Goal: Communication & Community: Answer question/provide support

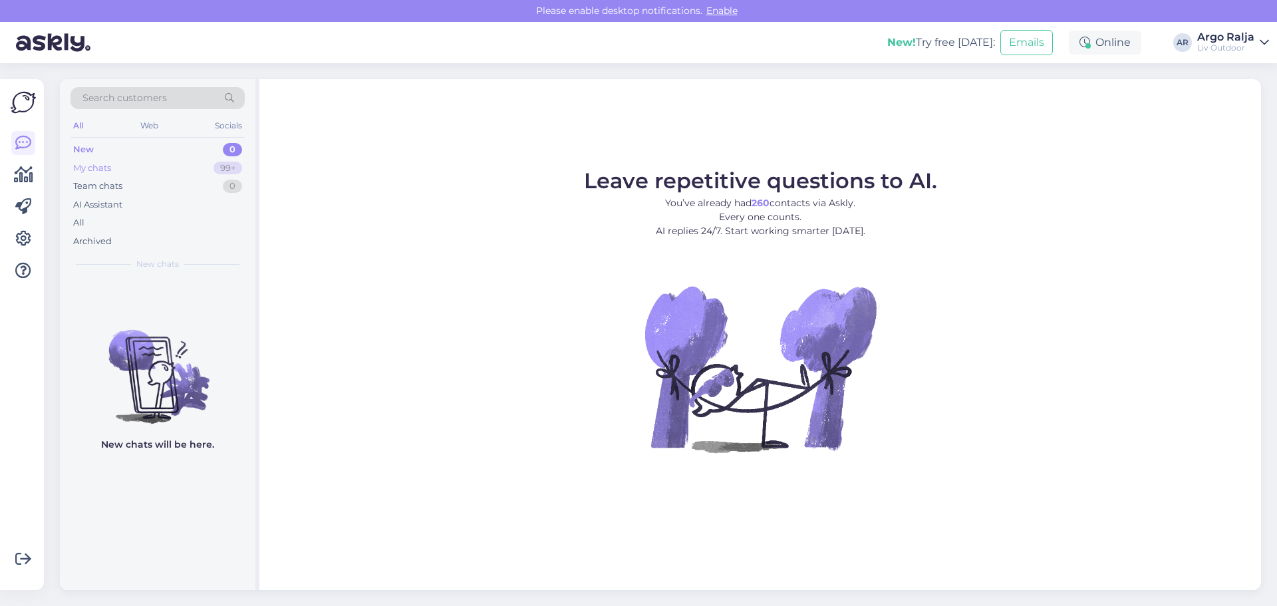
click at [109, 170] on div "My chats" at bounding box center [92, 168] width 38 height 13
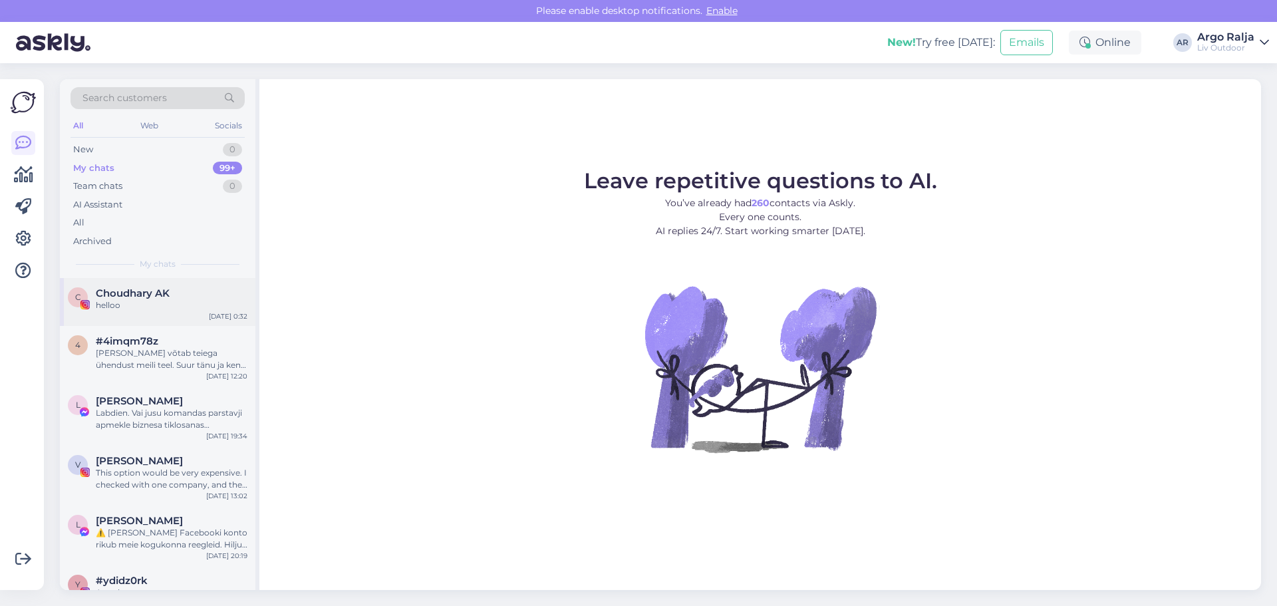
click at [131, 296] on span "Choudhary AK" at bounding box center [133, 293] width 74 height 12
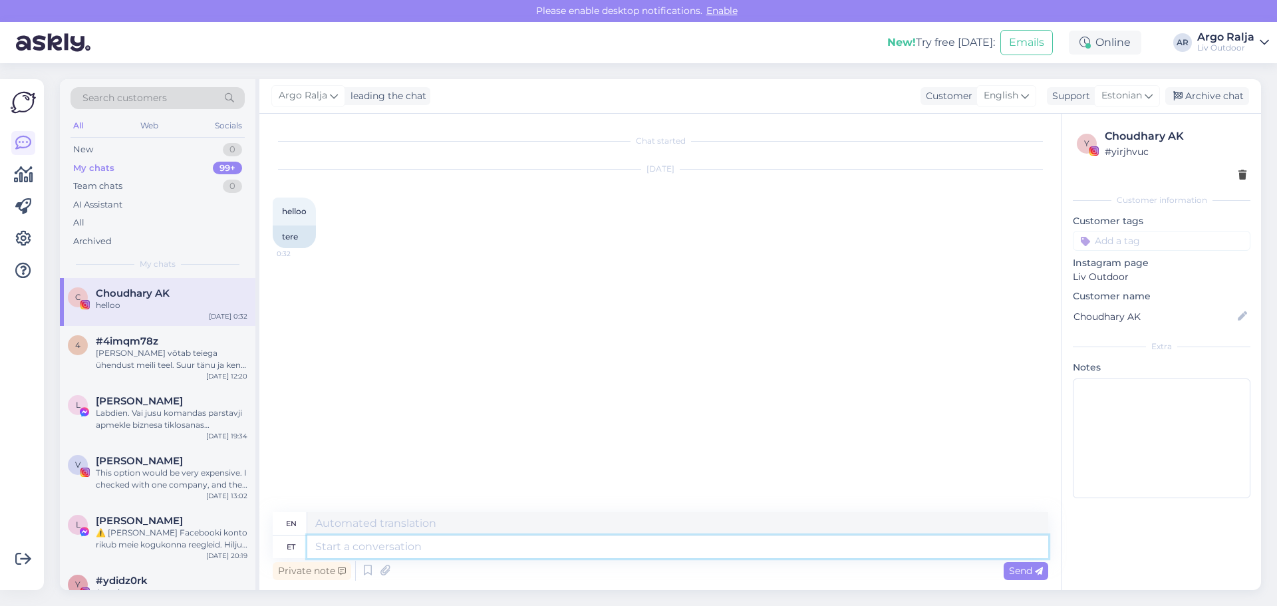
click at [368, 543] on textarea at bounding box center [677, 546] width 741 height 23
paste textarea "HUG lamamisvoodi katusega, greige"
type textarea "HUG lamamisvoodi katusega, greige"
type textarea "HUG daybed with canopy, greige"
type textarea "HUG lamamisvoodi katusega, greige"
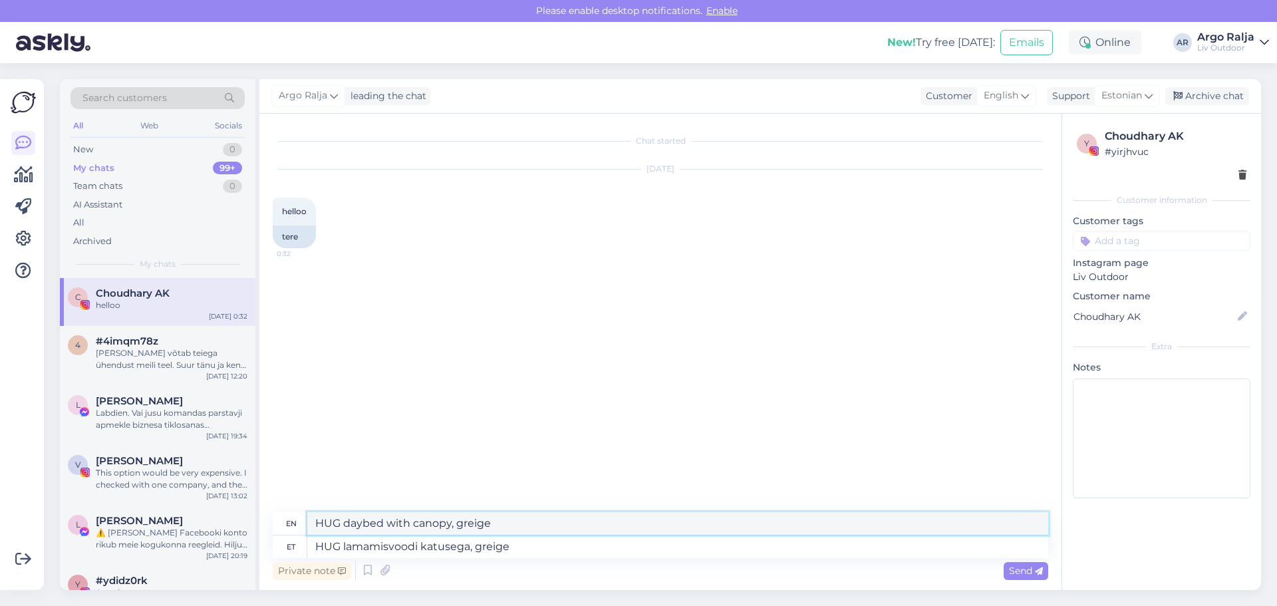
drag, startPoint x: 506, startPoint y: 523, endPoint x: 335, endPoint y: 529, distance: 170.4
click at [305, 528] on div "en HUG daybed with canopy, greige" at bounding box center [661, 523] width 776 height 23
click at [1026, 99] on icon at bounding box center [1025, 95] width 8 height 15
click at [936, 129] on input at bounding box center [978, 124] width 125 height 21
type input "ru"
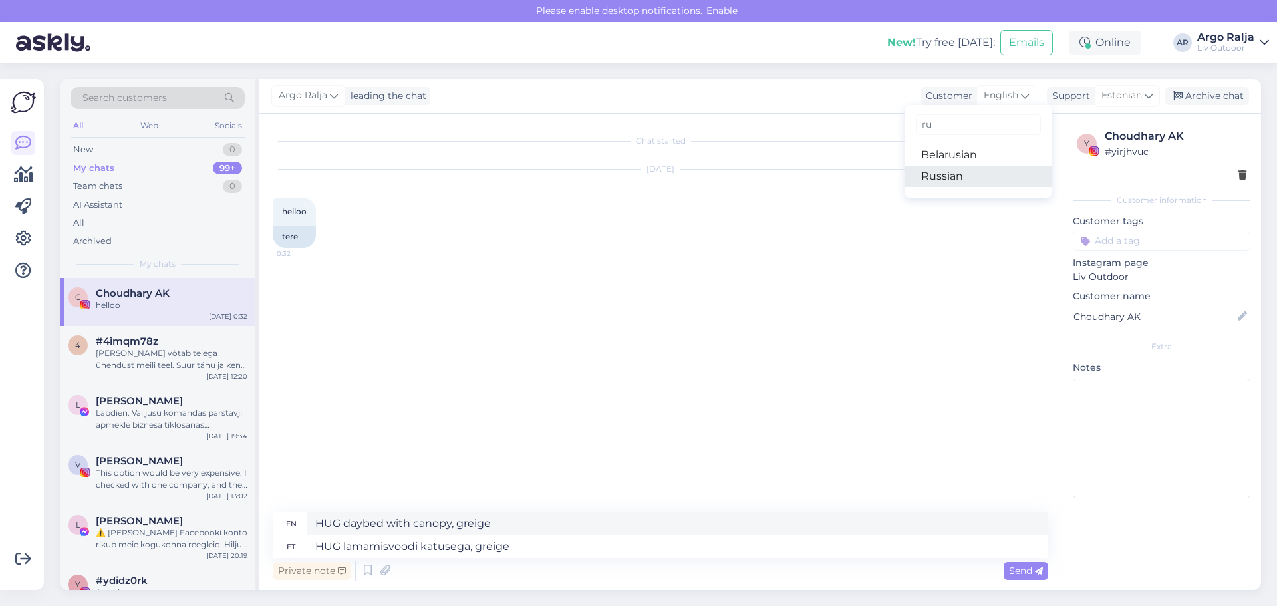
click at [941, 174] on link "Russian" at bounding box center [978, 176] width 146 height 21
click at [615, 546] on textarea "HUG lamamisvoodi katusega, greige" at bounding box center [677, 546] width 741 height 23
type textarea "Кушетка HUG с балдахином, серо-бежевая"
drag, startPoint x: 528, startPoint y: 549, endPoint x: 513, endPoint y: 544, distance: 16.2
click at [513, 544] on textarea "HUG lamamisvoodi katusega, greige" at bounding box center [677, 546] width 741 height 23
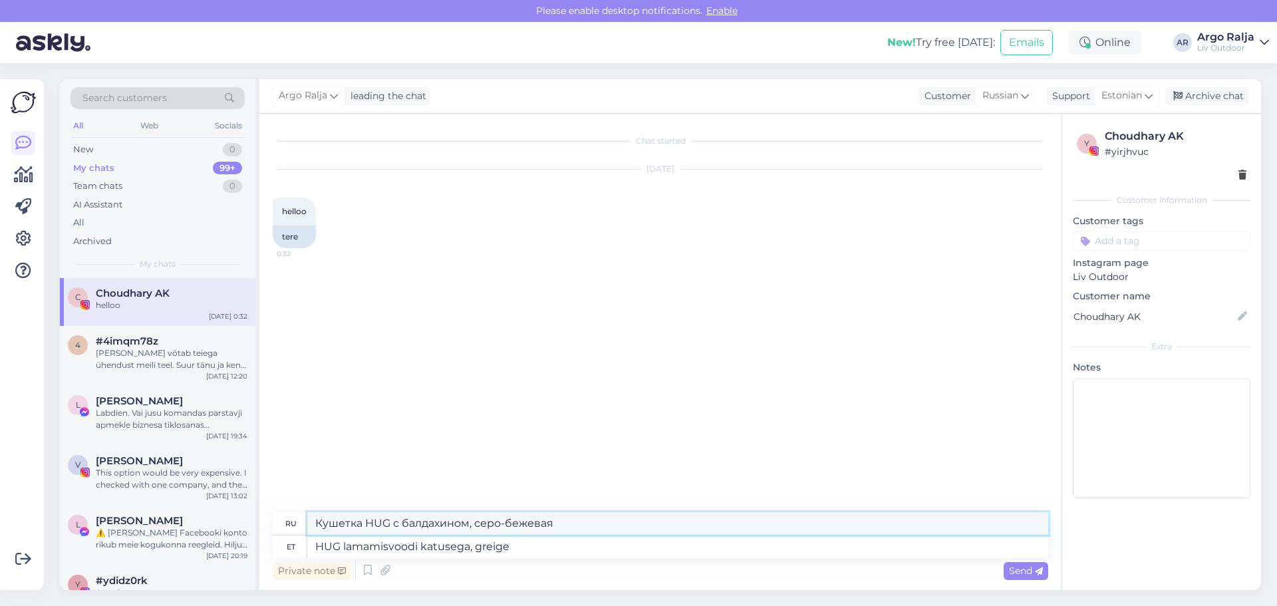
click at [563, 526] on textarea "Кушетка HUG с балдахином, серо-бежевая" at bounding box center [677, 523] width 741 height 23
click at [1024, 97] on icon at bounding box center [1025, 95] width 8 height 15
drag, startPoint x: 947, startPoint y: 122, endPoint x: 900, endPoint y: 125, distance: 46.6
click at [900, 125] on div "Argo Ralja leading the chat Customer Russian ru Belarusian Russian Support Esto…" at bounding box center [760, 334] width 1002 height 511
click at [1008, 93] on span "Russian" at bounding box center [1000, 95] width 36 height 15
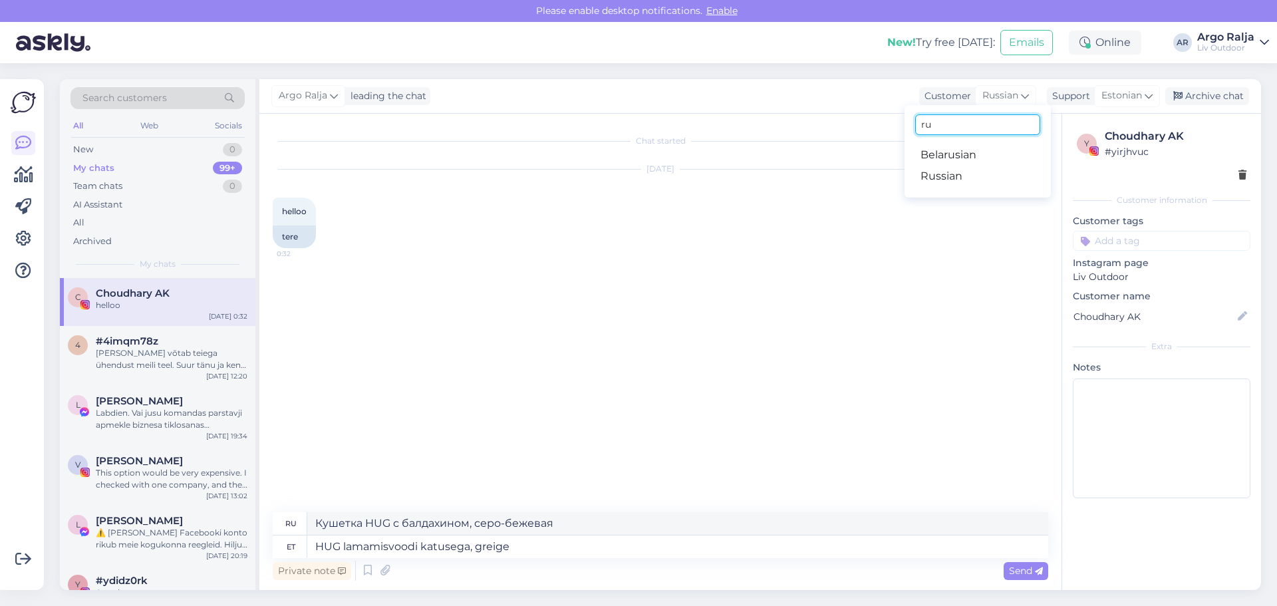
click at [933, 126] on input "ru" at bounding box center [977, 124] width 125 height 21
type input "re"
drag, startPoint x: 933, startPoint y: 124, endPoint x: 911, endPoint y: 122, distance: 22.0
click at [911, 122] on div "re [DEMOGRAPHIC_DATA]" at bounding box center [978, 151] width 146 height 92
type input "en"
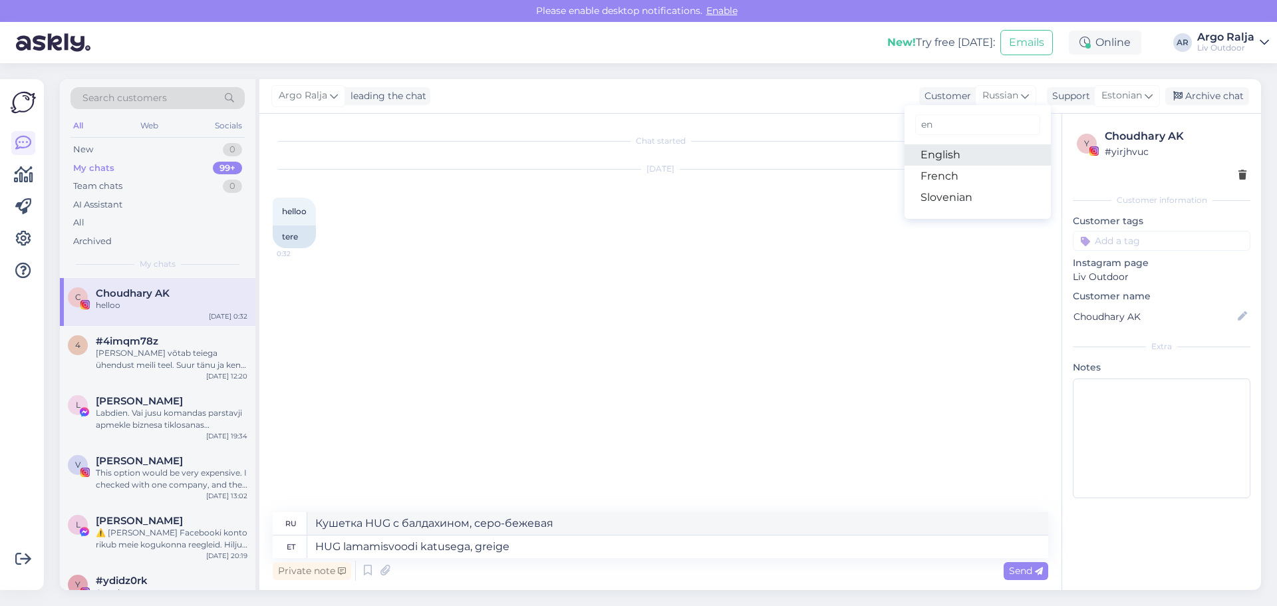
click at [936, 153] on link "English" at bounding box center [978, 154] width 146 height 21
type textarea "HUG daybed with canopy, greige"
click at [1013, 96] on span "English" at bounding box center [1001, 95] width 35 height 15
drag, startPoint x: 945, startPoint y: 126, endPoint x: 893, endPoint y: 137, distance: 53.1
click at [893, 137] on div "[PERSON_NAME] leading the chat Customer English en English French Slovenian Sup…" at bounding box center [760, 334] width 1002 height 511
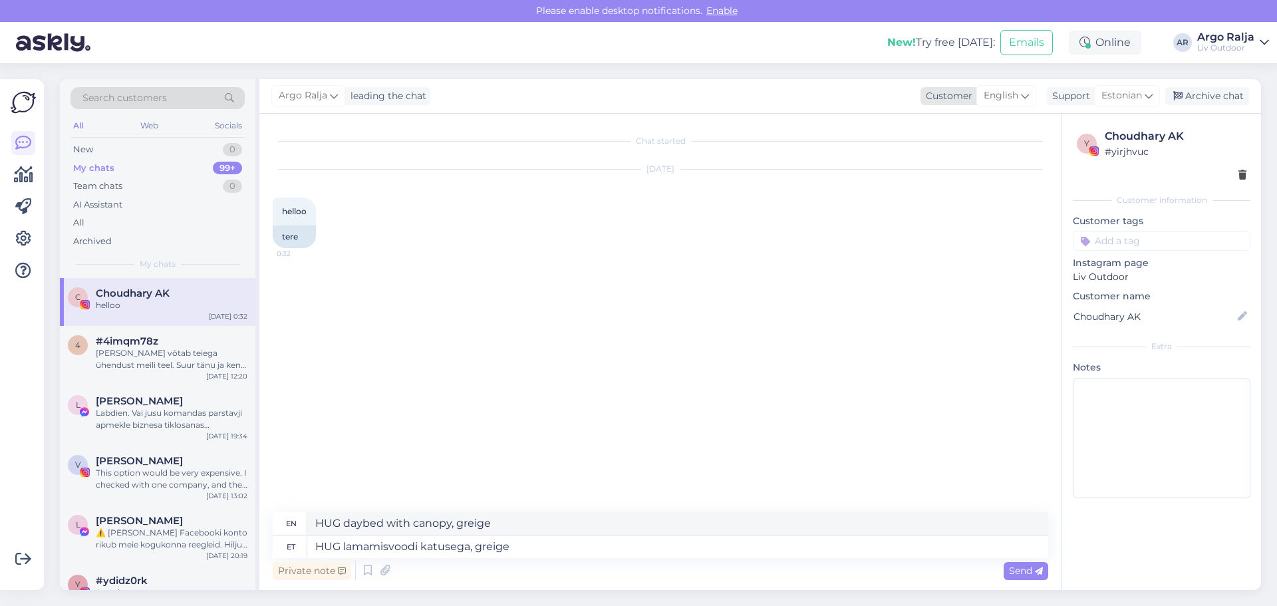
click at [1024, 98] on icon at bounding box center [1025, 95] width 8 height 15
click at [939, 126] on input "en" at bounding box center [978, 124] width 125 height 21
type input "e"
type input "ru"
click at [947, 180] on link "Russian" at bounding box center [978, 176] width 146 height 21
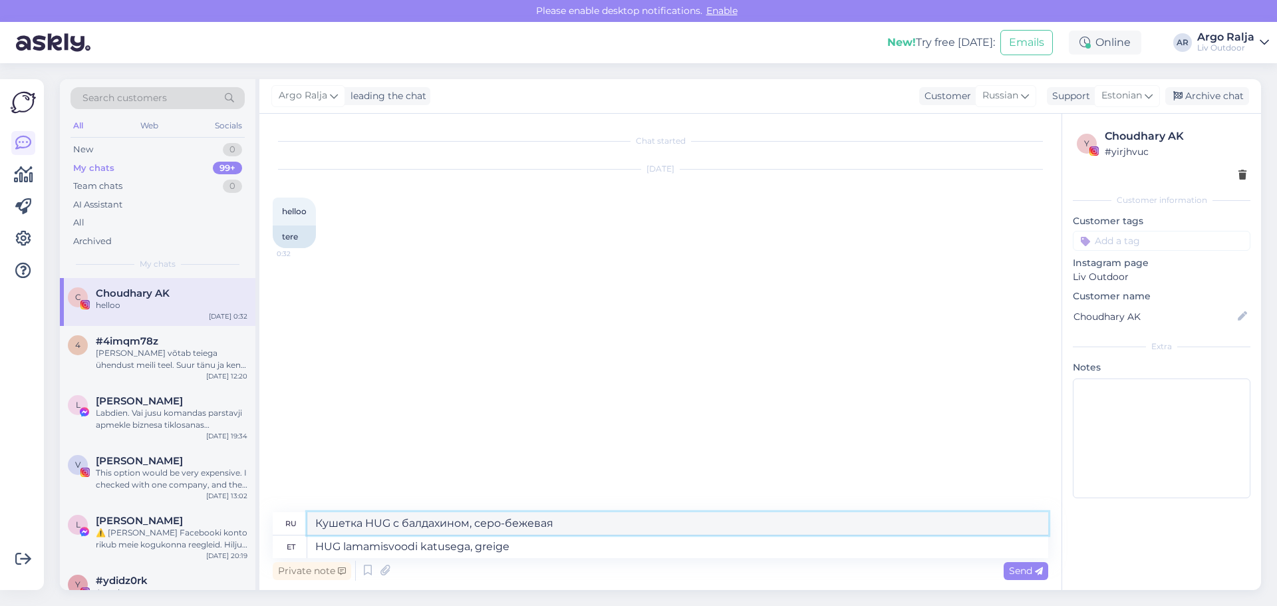
drag, startPoint x: 573, startPoint y: 522, endPoint x: 306, endPoint y: 531, distance: 267.5
click at [306, 531] on div "ru Кушетка HUG с балдахином, серо-бежевая" at bounding box center [661, 523] width 776 height 23
paste textarea "лежак HUG с козырьком"
type textarea "лежак HUG с козырьком"
click at [537, 547] on textarea "HUG lamamisvoodi katusega, greige" at bounding box center [677, 546] width 741 height 23
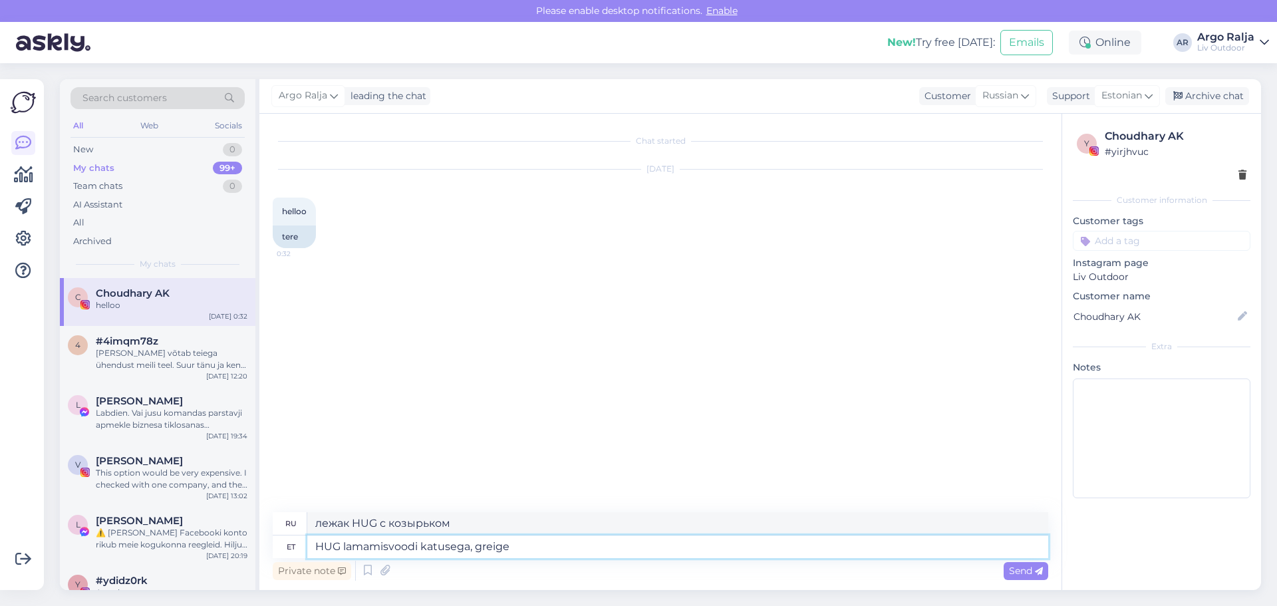
type textarea "HUG lamamisvoodi katusega, greige"
type textarea "Кушетка HUG с балдахином, серо-бежевая"
drag, startPoint x: 534, startPoint y: 551, endPoint x: 420, endPoint y: 544, distance: 114.0
click at [420, 544] on textarea "HUG lamamisvoodi katusega, greige" at bounding box center [677, 546] width 741 height 23
type textarea "HUG lamamisvoodi"
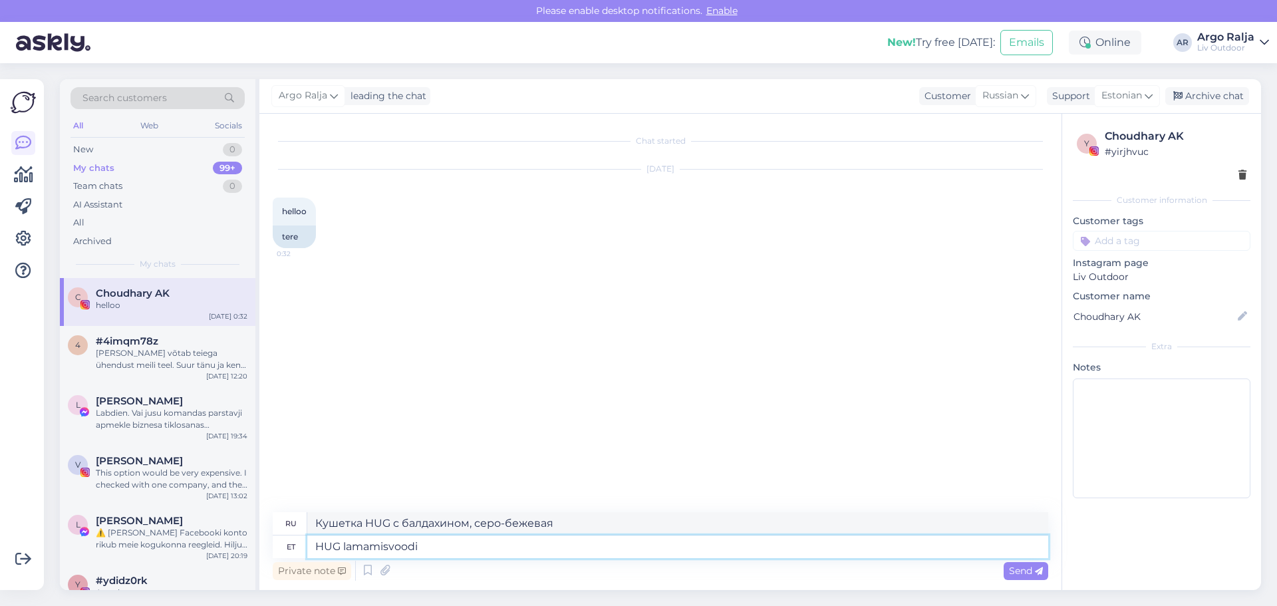
type textarea "Кушетка HUG"
click at [344, 545] on textarea "HUG lamamisvoodi" at bounding box center [677, 546] width 741 height 23
type textarea "HUlamamisvoodi"
type textarea "Кровать HUGlam"
type textarea "Hlamamisvoodi"
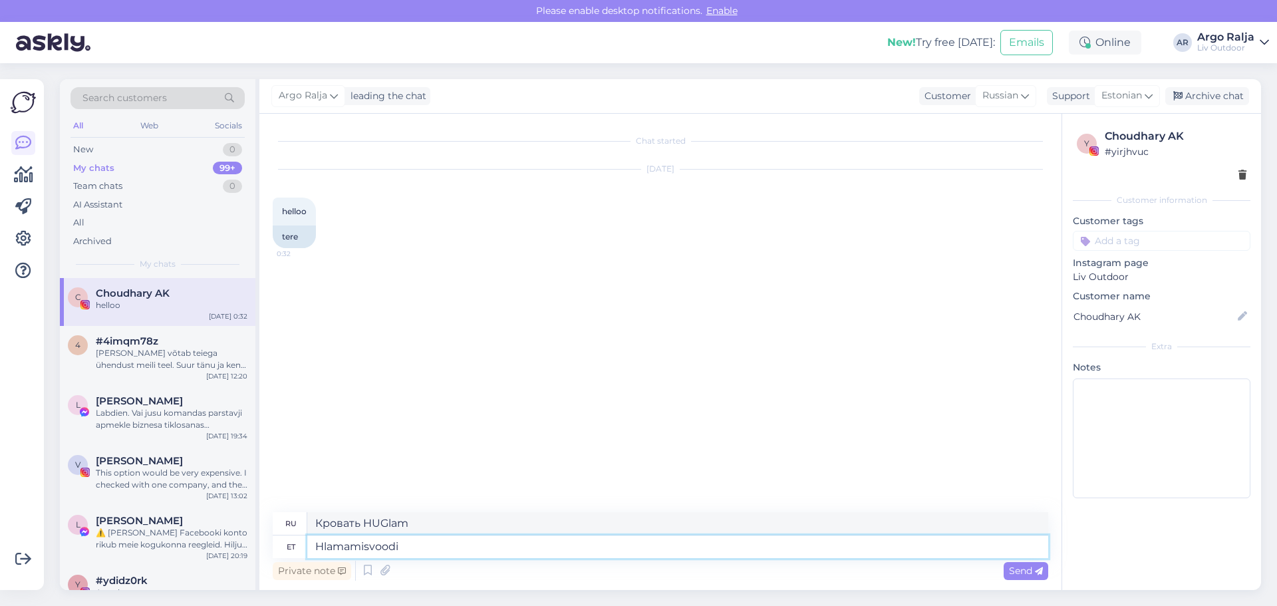
type textarea "Ленивая кровать"
type textarea "lamamisvoodi"
type textarea "кушетка"
drag, startPoint x: 421, startPoint y: 551, endPoint x: 311, endPoint y: 541, distance: 110.9
click at [311, 541] on textarea "lamamisvoodi" at bounding box center [677, 546] width 741 height 23
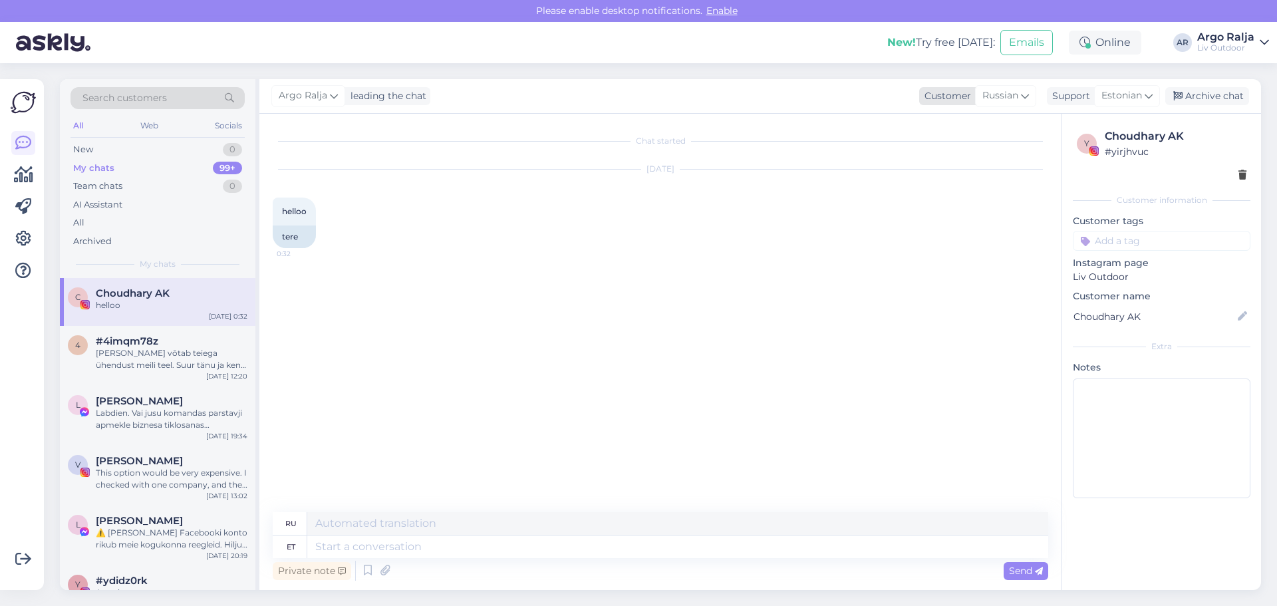
click at [1021, 95] on icon at bounding box center [1025, 95] width 8 height 15
drag, startPoint x: 942, startPoint y: 126, endPoint x: 895, endPoint y: 126, distance: 47.2
click at [895, 126] on div "Argo Ralja leading the chat Customer Russian ru Belarusian Russian Support Esto…" at bounding box center [760, 334] width 1002 height 511
click at [1021, 99] on icon at bounding box center [1025, 95] width 8 height 15
click at [995, 121] on input "ru" at bounding box center [977, 124] width 125 height 21
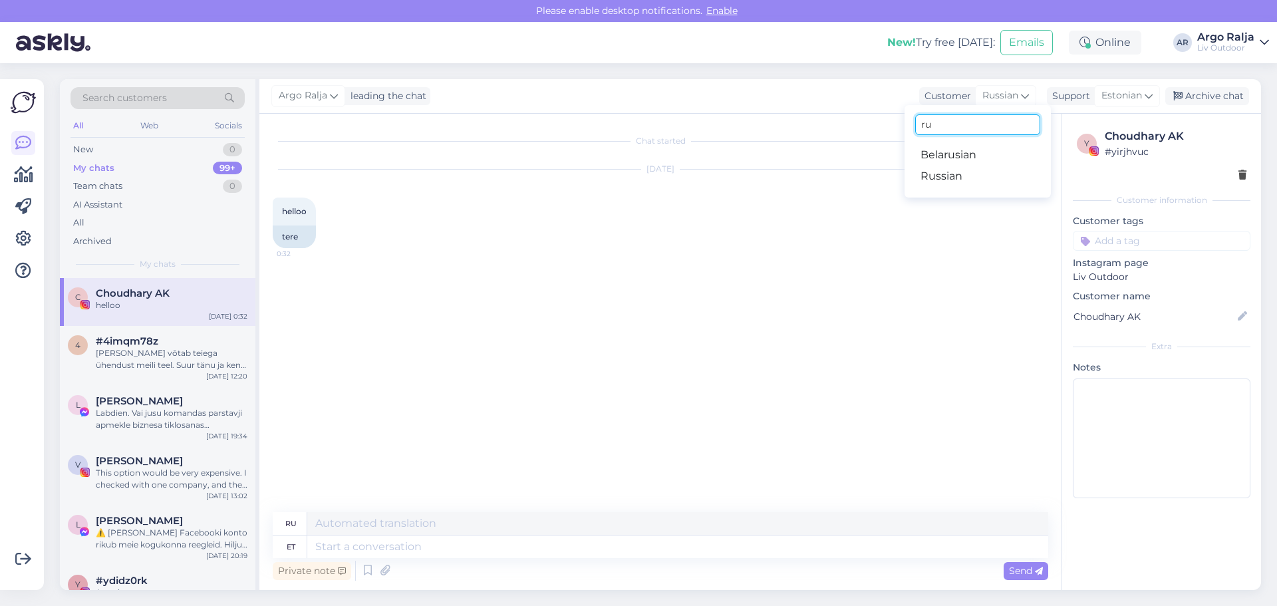
type input "r"
type input "en"
click at [990, 149] on link "English" at bounding box center [978, 154] width 146 height 21
click at [464, 549] on textarea at bounding box center [677, 546] width 741 height 23
